Goal: Communication & Community: Answer question/provide support

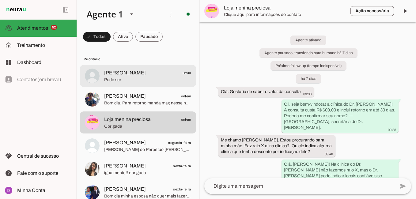
click at [145, 78] on span "Pode ser" at bounding box center [147, 80] width 87 height 6
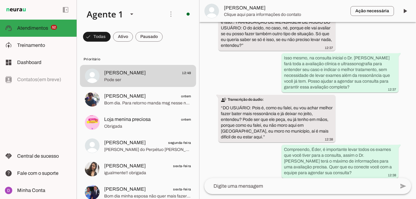
scroll to position [632, 0]
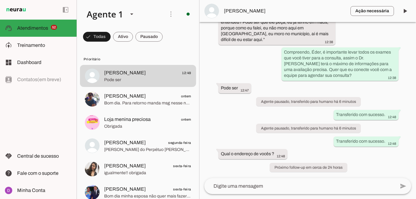
click at [252, 187] on textarea at bounding box center [299, 186] width 191 height 7
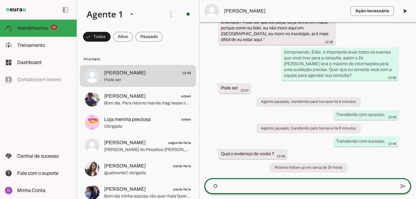
scroll to position [0, 0]
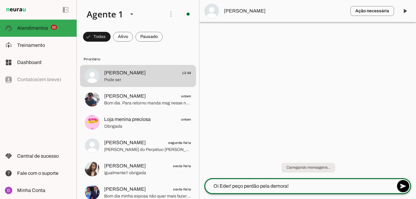
type textarea "Oi Eder! peço perdão pela demora!"
type md-outlined-text-field "Oi Eder! peço perdão pela demora!"
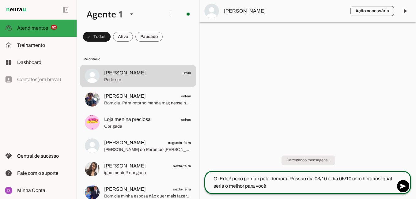
type textarea "Oi Eder! peço perdão pela demora! Possuo dia 03/10 e dia 06/10 com horários! qu…"
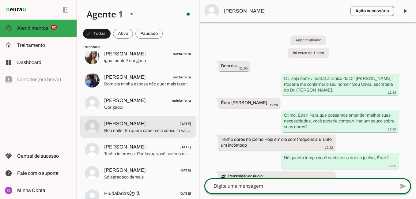
scroll to position [112, 0]
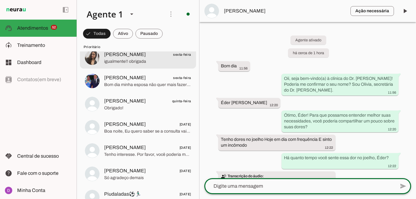
click at [147, 79] on span "[PERSON_NAME] sexta-feira" at bounding box center [147, 78] width 87 height 8
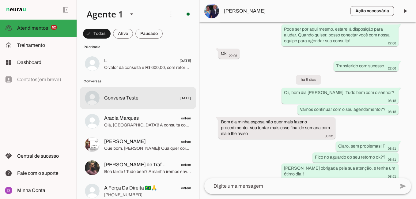
scroll to position [1200, 0]
click at [133, 102] on div at bounding box center [147, 98] width 87 height 9
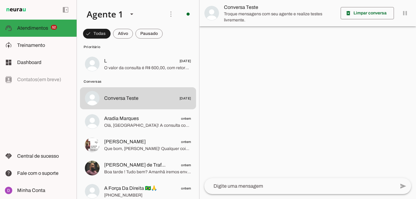
click at [252, 183] on textarea at bounding box center [299, 186] width 191 height 7
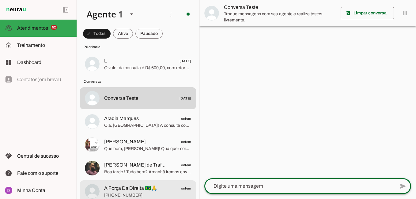
click at [156, 188] on span "A Força Da Direita 🇧🇷🙏 ontem" at bounding box center [147, 189] width 87 height 8
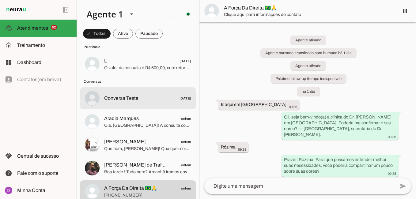
click at [116, 99] on span "Conversa Teste" at bounding box center [121, 98] width 34 height 7
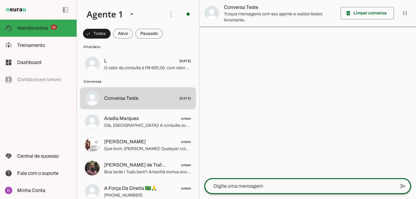
click at [232, 182] on div at bounding box center [299, 186] width 191 height 16
type textarea "qual é o endereço?"
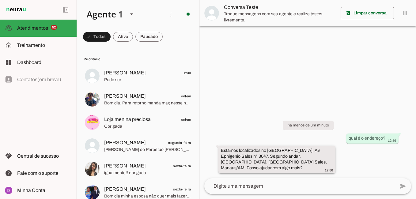
drag, startPoint x: 279, startPoint y: 160, endPoint x: 219, endPoint y: 147, distance: 60.6
click at [219, 147] on whatsapp-message-bubble "Estamos localizados no [GEOGRAPHIC_DATA], Av. Ephigenio Sales n° 3047, Segundo …" at bounding box center [276, 160] width 117 height 28
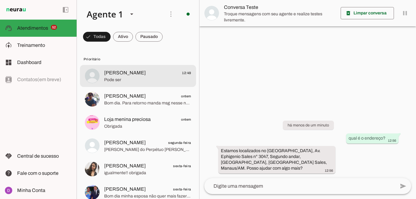
click at [123, 87] on md-item "[PERSON_NAME] 12:49 Pode ser" at bounding box center [138, 76] width 116 height 22
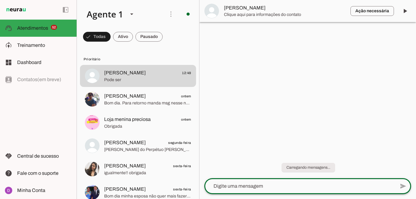
click at [274, 184] on textarea at bounding box center [299, 186] width 191 height 7
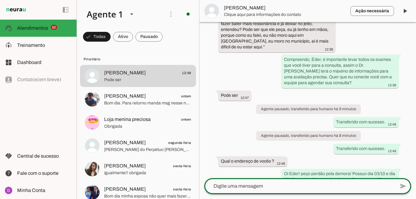
scroll to position [656, 0]
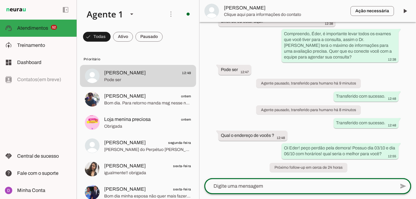
click at [278, 179] on div at bounding box center [299, 186] width 191 height 16
click at [289, 188] on textarea at bounding box center [299, 186] width 191 height 7
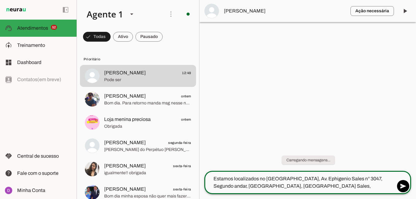
scroll to position [0, 0]
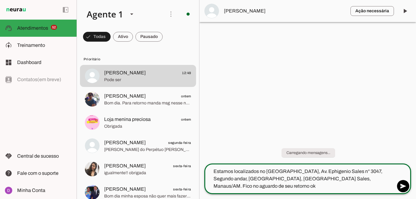
type textarea "Estamos localizados no [GEOGRAPHIC_DATA], Av. Ephigenio Sales n° 3047, Segundo …"
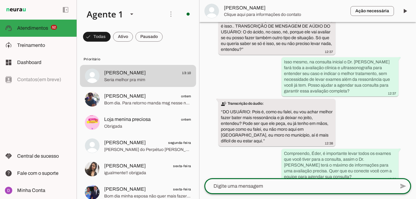
scroll to position [708, 0]
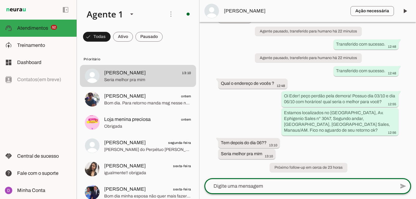
click at [267, 186] on textarea at bounding box center [299, 186] width 191 height 7
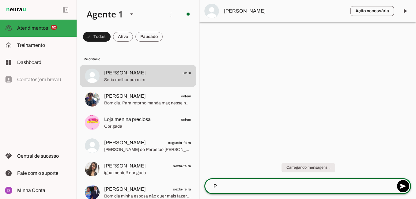
scroll to position [0, 0]
click at [267, 186] on textarea "P" at bounding box center [299, 186] width 191 height 7
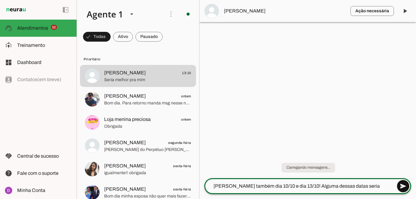
type textarea "[PERSON_NAME] também dia 10/10 e dia 13/10! Alguma dessas datas seria melhor??"
type md-outlined-text-field "[PERSON_NAME] também dia 10/10 e dia 13/10! Alguma dessas datas seria melhor??"
click at [405, 184] on span at bounding box center [403, 186] width 15 height 15
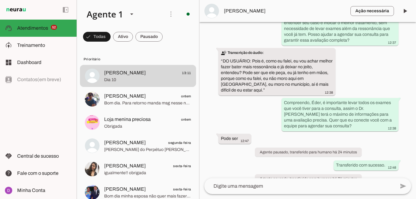
scroll to position [739, 0]
